Goal: Task Accomplishment & Management: Manage account settings

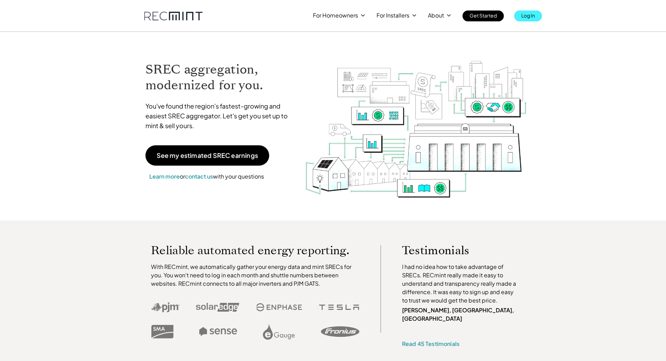
click at [526, 14] on p "Log In" at bounding box center [529, 15] width 14 height 10
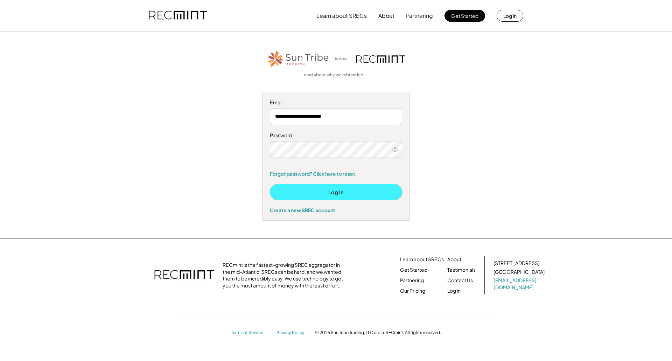
click at [296, 189] on button "Log In" at bounding box center [336, 192] width 132 height 16
